Goal: Information Seeking & Learning: Learn about a topic

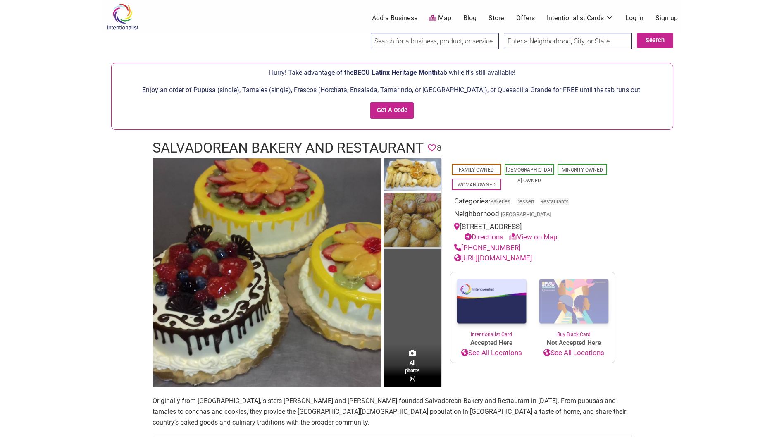
click at [412, 224] on img at bounding box center [412, 221] width 58 height 56
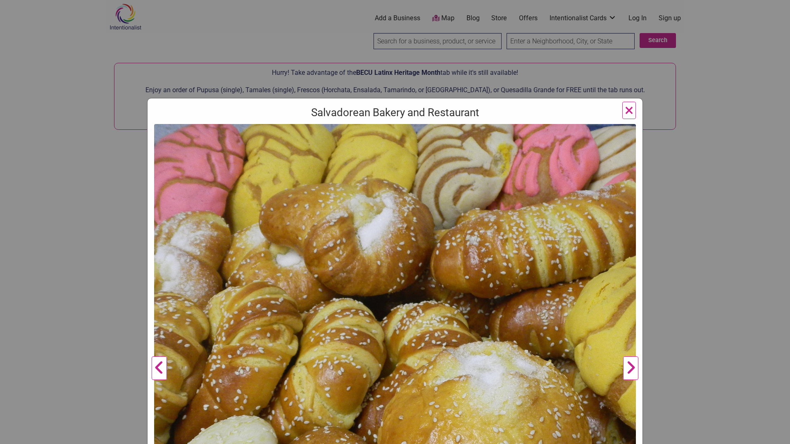
click at [628, 364] on button "Next" at bounding box center [630, 368] width 23 height 488
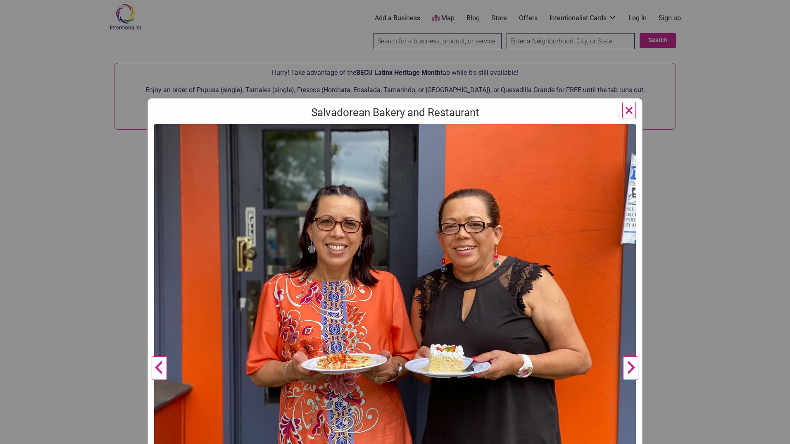
click at [627, 364] on button "Next" at bounding box center [630, 368] width 23 height 488
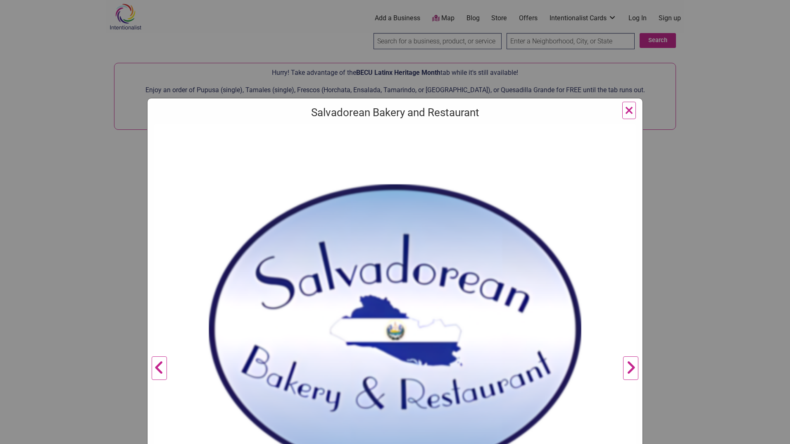
click at [626, 364] on button "Next" at bounding box center [630, 368] width 23 height 488
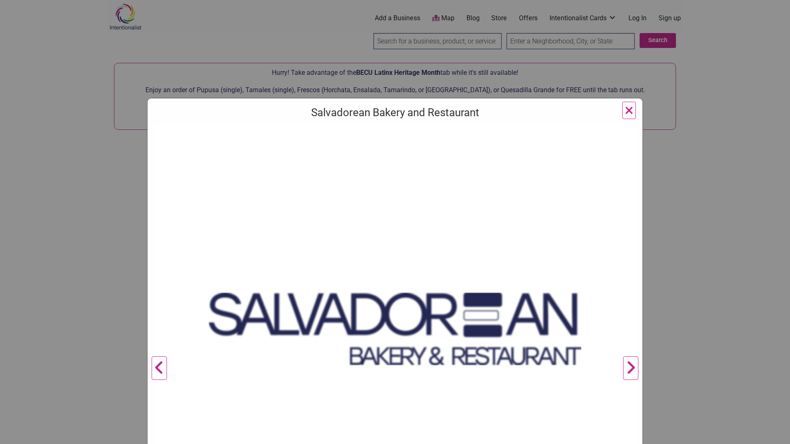
click at [626, 364] on button "Next" at bounding box center [630, 368] width 23 height 488
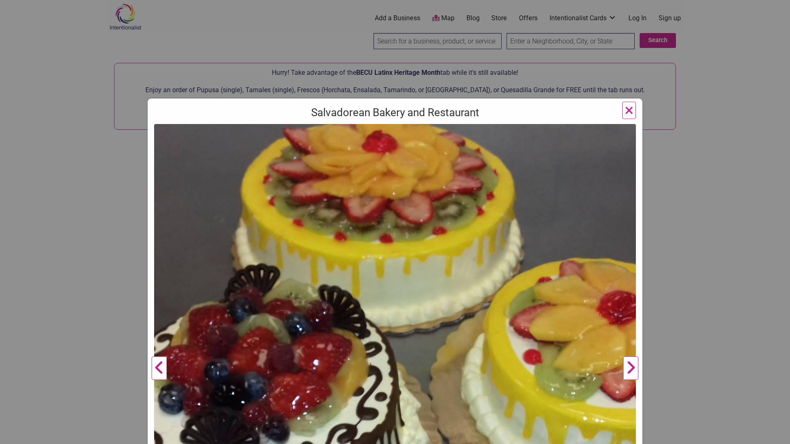
click at [626, 365] on button "Next" at bounding box center [630, 368] width 23 height 488
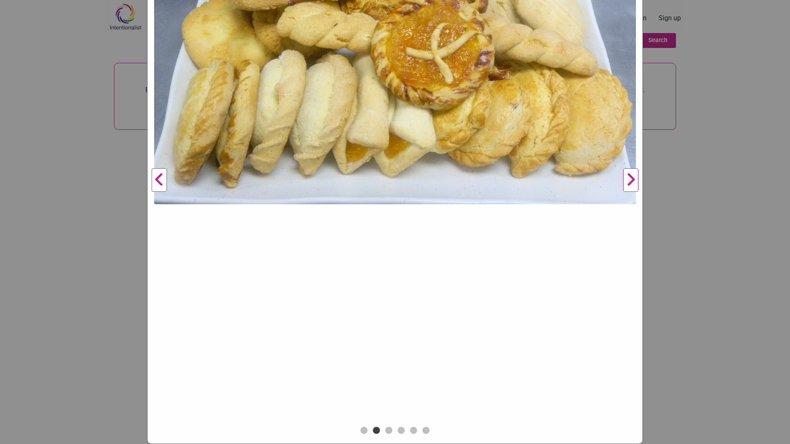
scroll to position [64, 0]
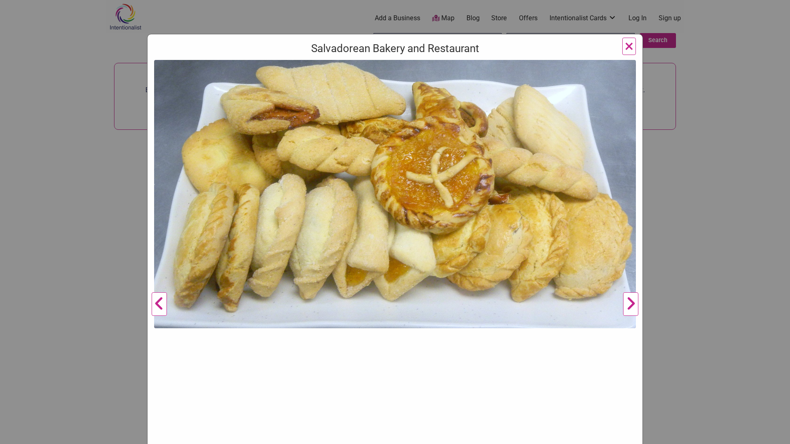
click at [629, 300] on button "Next" at bounding box center [630, 304] width 23 height 488
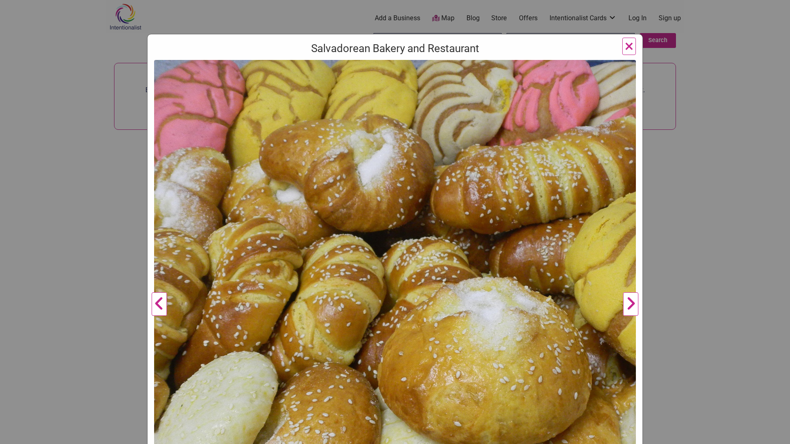
click at [629, 299] on button "Next" at bounding box center [630, 304] width 23 height 488
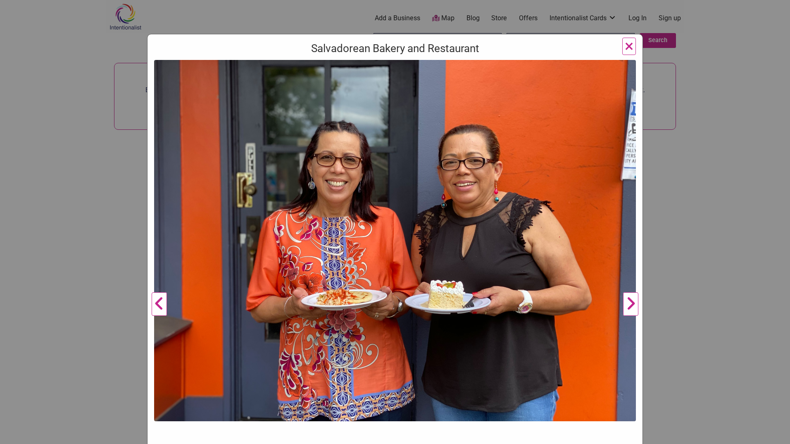
click at [628, 304] on button "Next" at bounding box center [630, 304] width 23 height 488
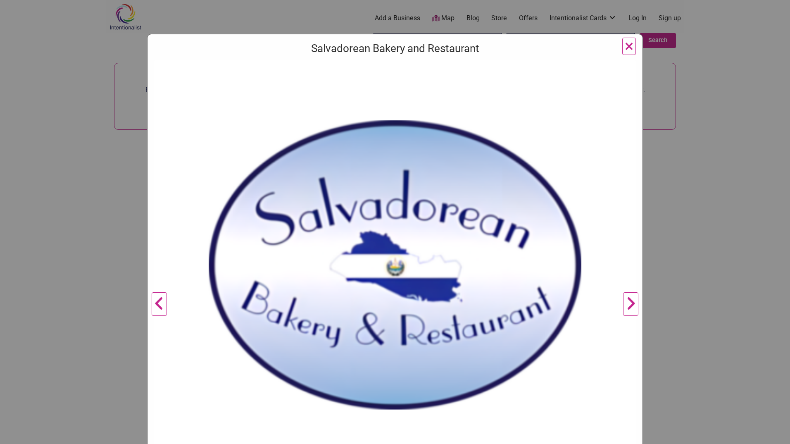
click at [628, 304] on button "Next" at bounding box center [630, 304] width 23 height 488
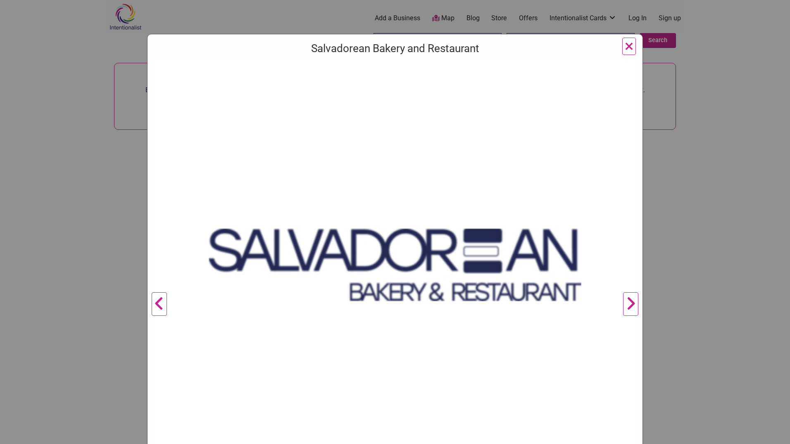
click at [628, 304] on button "Next" at bounding box center [630, 304] width 23 height 488
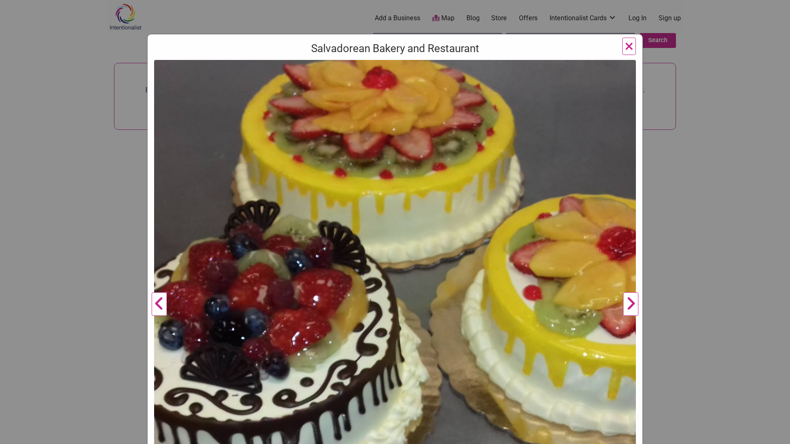
click at [629, 307] on button "Next" at bounding box center [630, 304] width 23 height 488
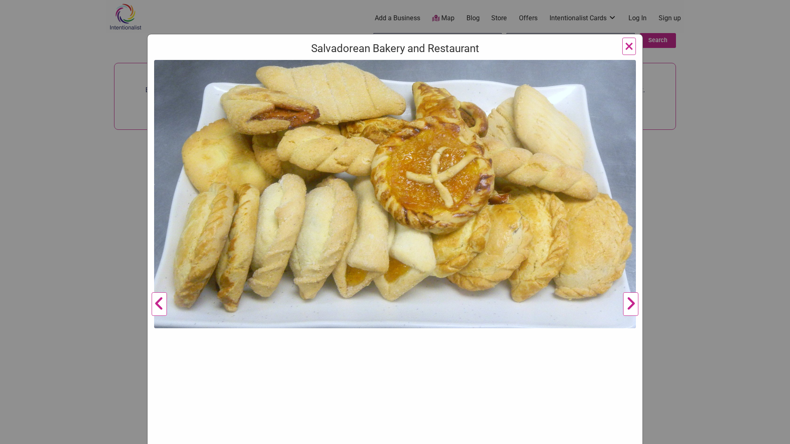
click at [625, 301] on button "Next" at bounding box center [630, 304] width 23 height 488
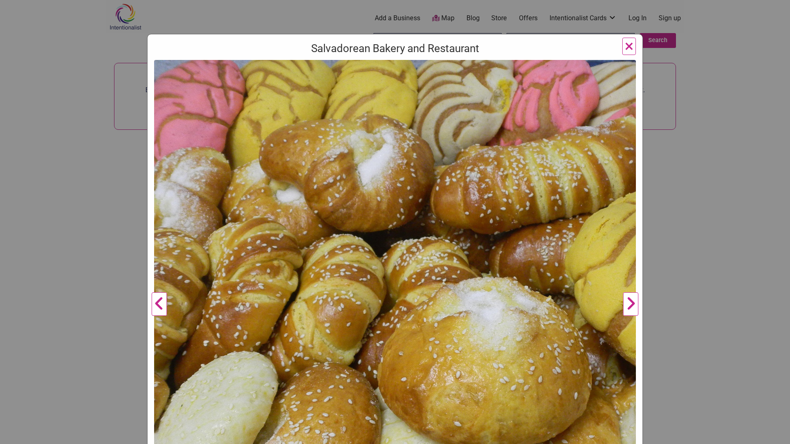
click at [629, 297] on button "Next" at bounding box center [630, 304] width 23 height 488
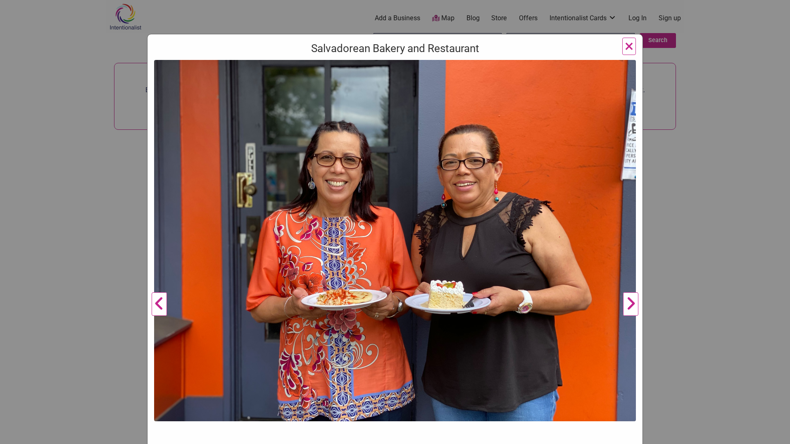
click at [630, 302] on button "Next" at bounding box center [630, 304] width 23 height 488
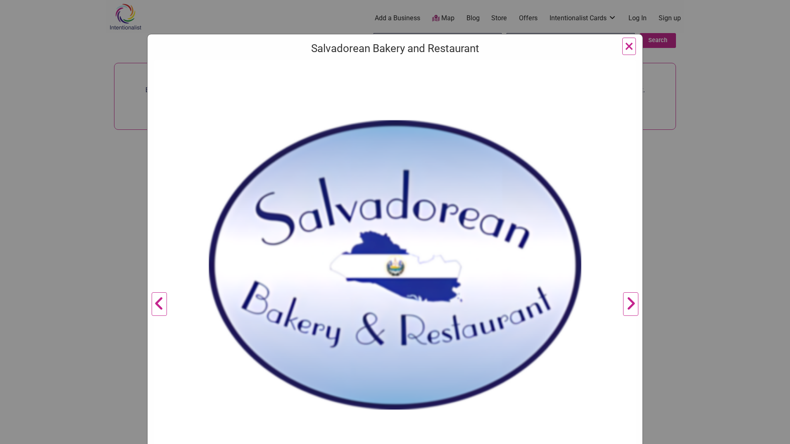
click at [630, 302] on button "Next" at bounding box center [630, 304] width 23 height 488
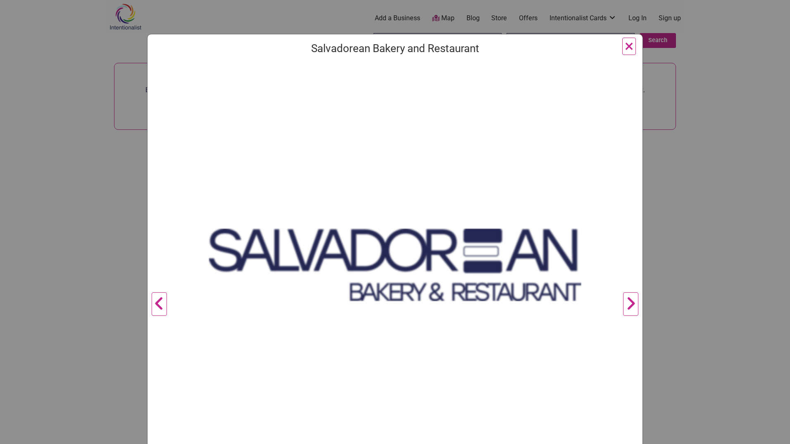
click at [630, 302] on button "Next" at bounding box center [630, 304] width 23 height 488
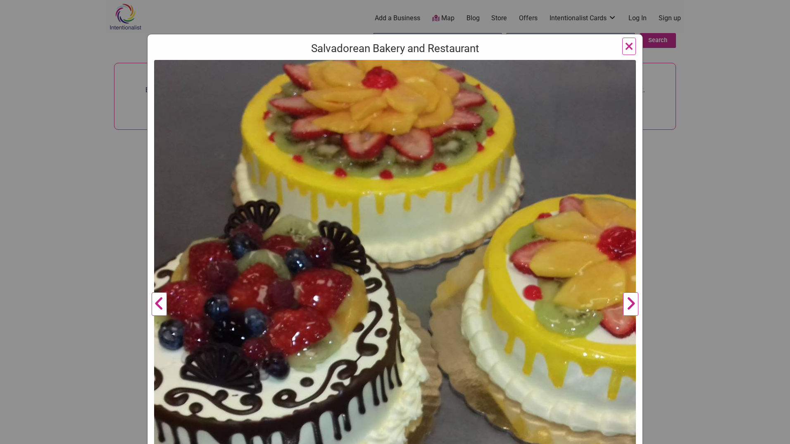
click at [630, 302] on button "Next" at bounding box center [630, 304] width 23 height 488
